Goal: Task Accomplishment & Management: Manage account settings

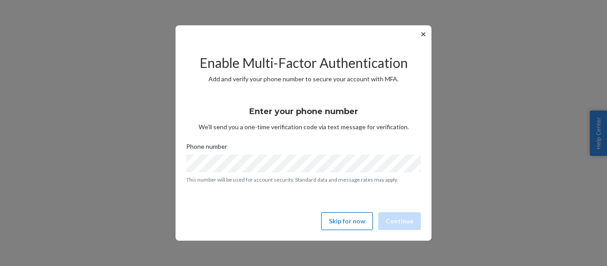
click at [359, 218] on button "Skip for now" at bounding box center [347, 221] width 52 height 18
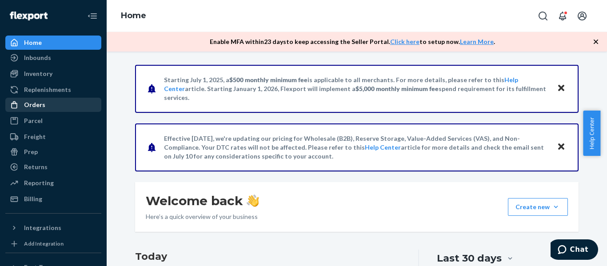
click at [31, 104] on div "Orders" at bounding box center [34, 104] width 21 height 9
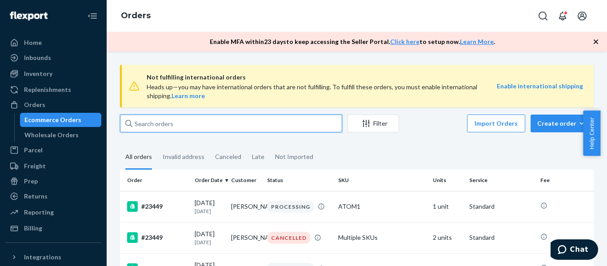
click at [170, 124] on input "text" at bounding box center [231, 124] width 222 height 18
type input "[PERSON_NAME]"
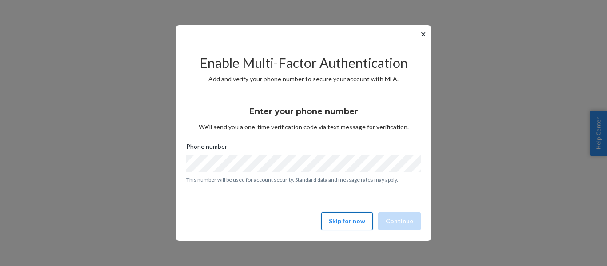
click at [349, 219] on button "Skip for now" at bounding box center [347, 221] width 52 height 18
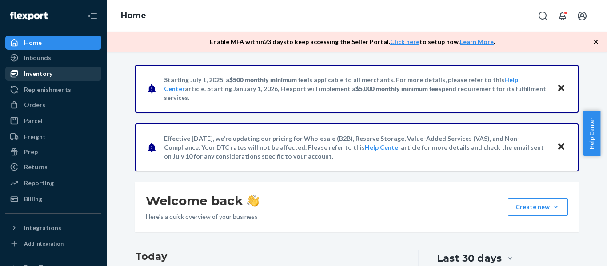
click at [36, 73] on div "Inventory" at bounding box center [38, 73] width 28 height 9
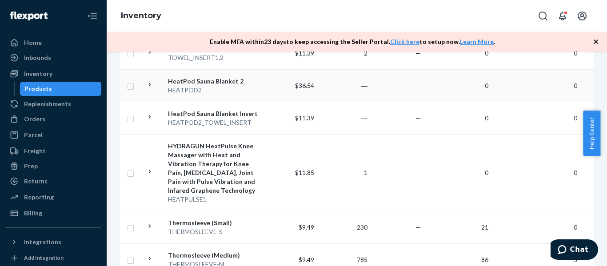
scroll to position [533, 0]
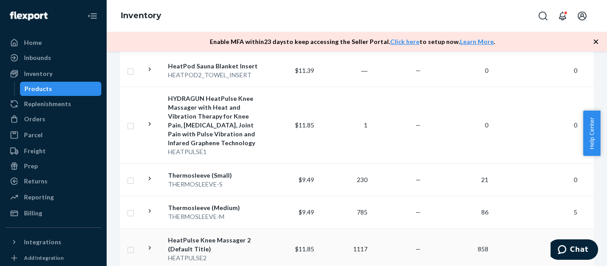
click at [194, 238] on div "HeatPulse Knee Massager 2 (Default Title)" at bounding box center [214, 245] width 93 height 18
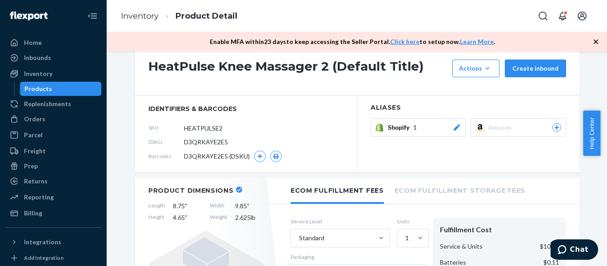
scroll to position [133, 0]
